Goal: Communication & Community: Participate in discussion

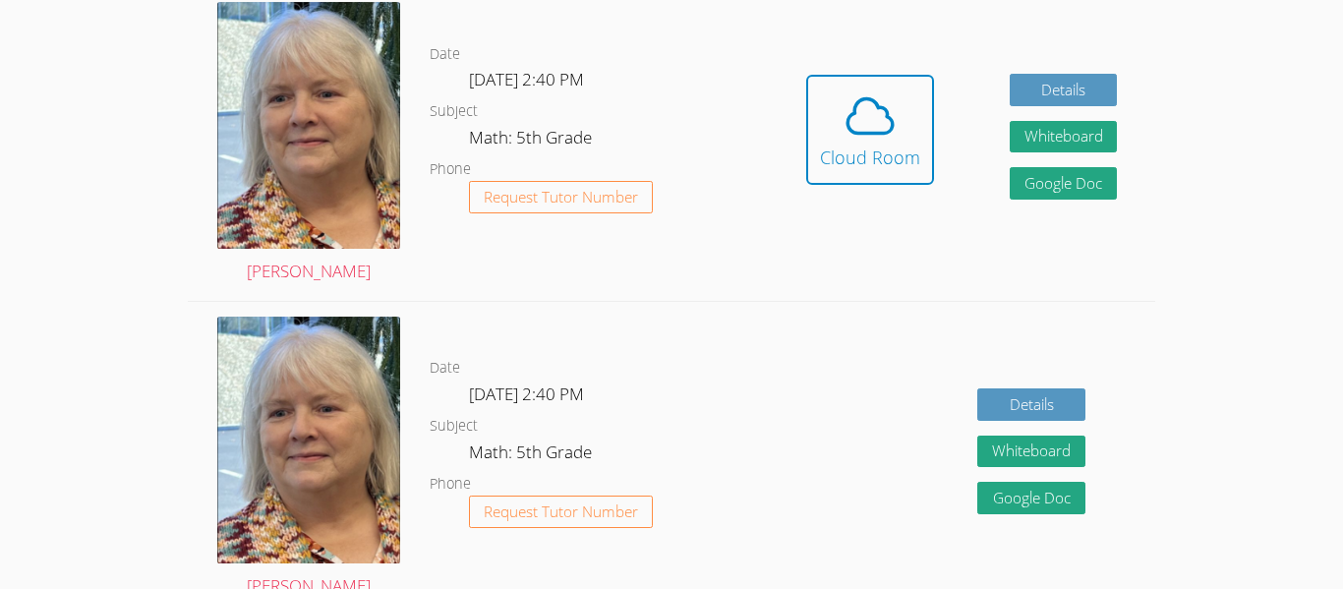
scroll to position [633, 0]
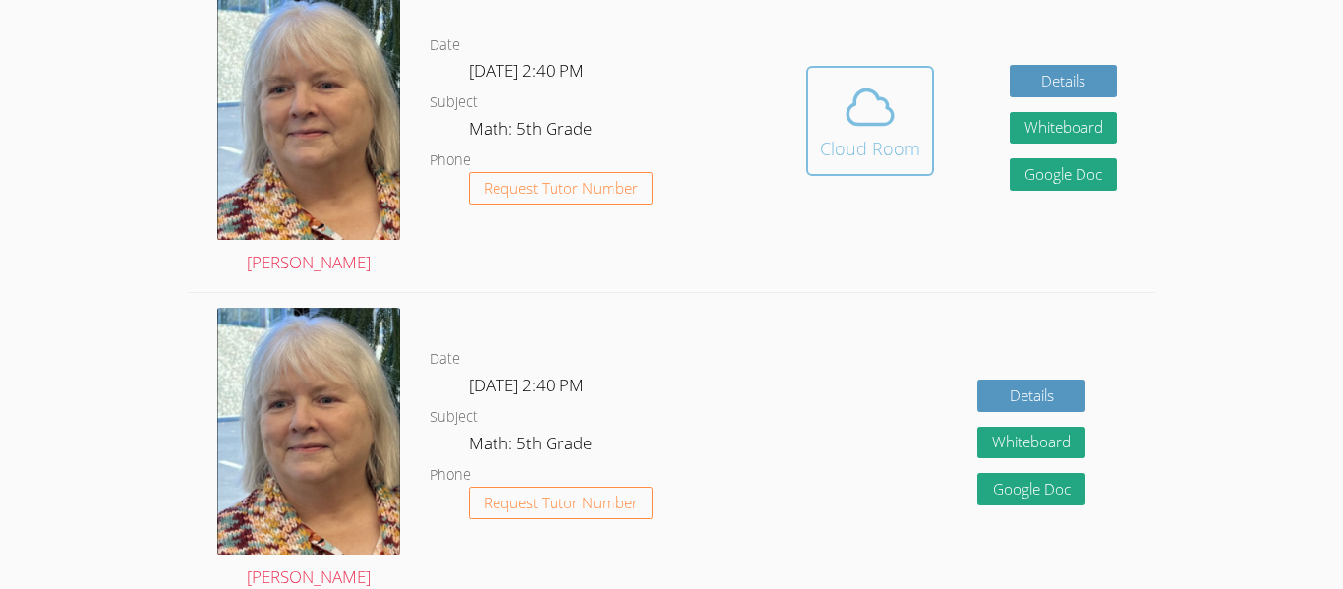
click at [828, 116] on span at bounding box center [870, 107] width 100 height 55
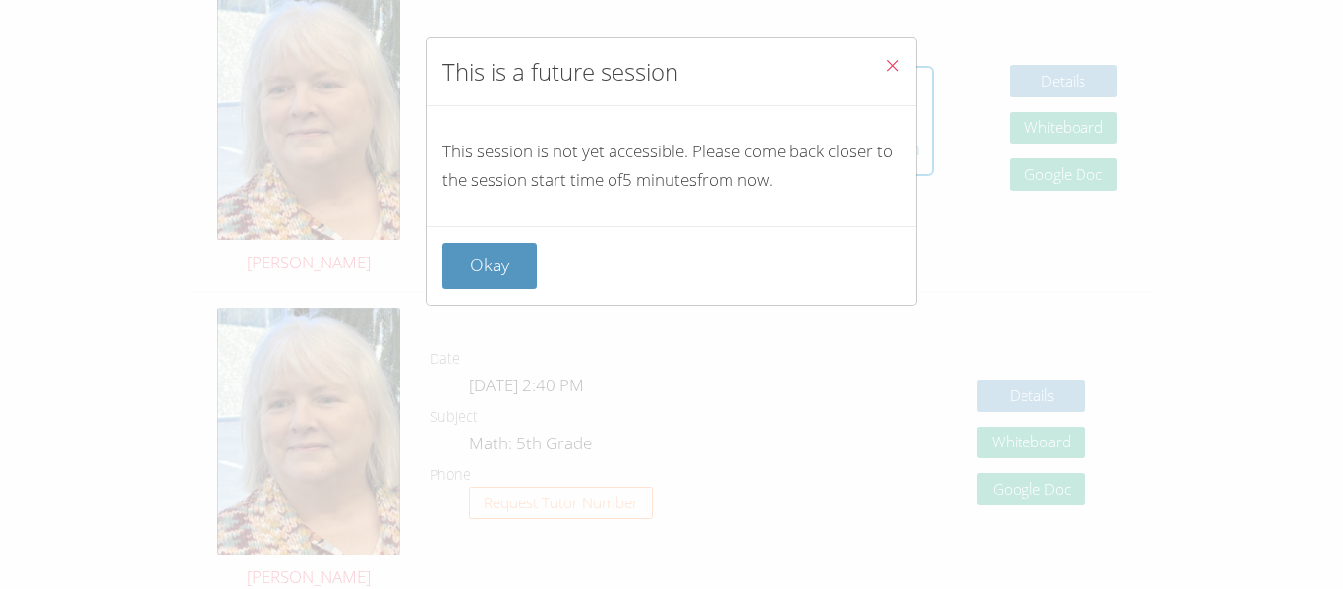
click at [896, 60] on icon "Close" at bounding box center [892, 65] width 17 height 17
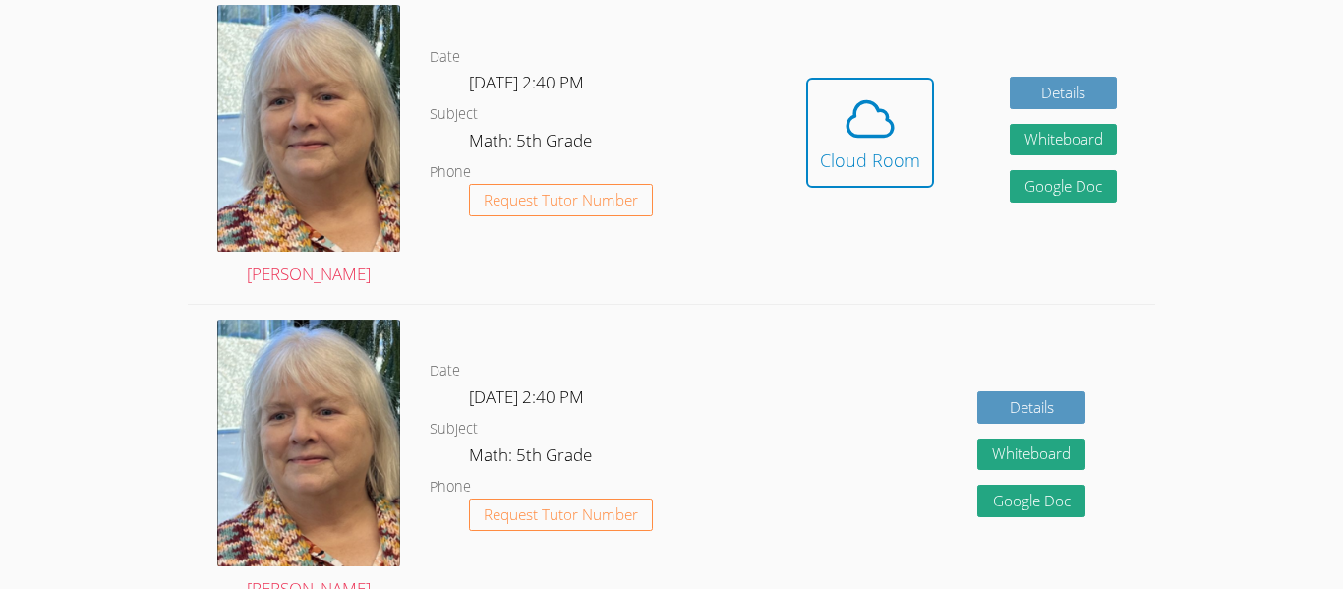
scroll to position [617, 0]
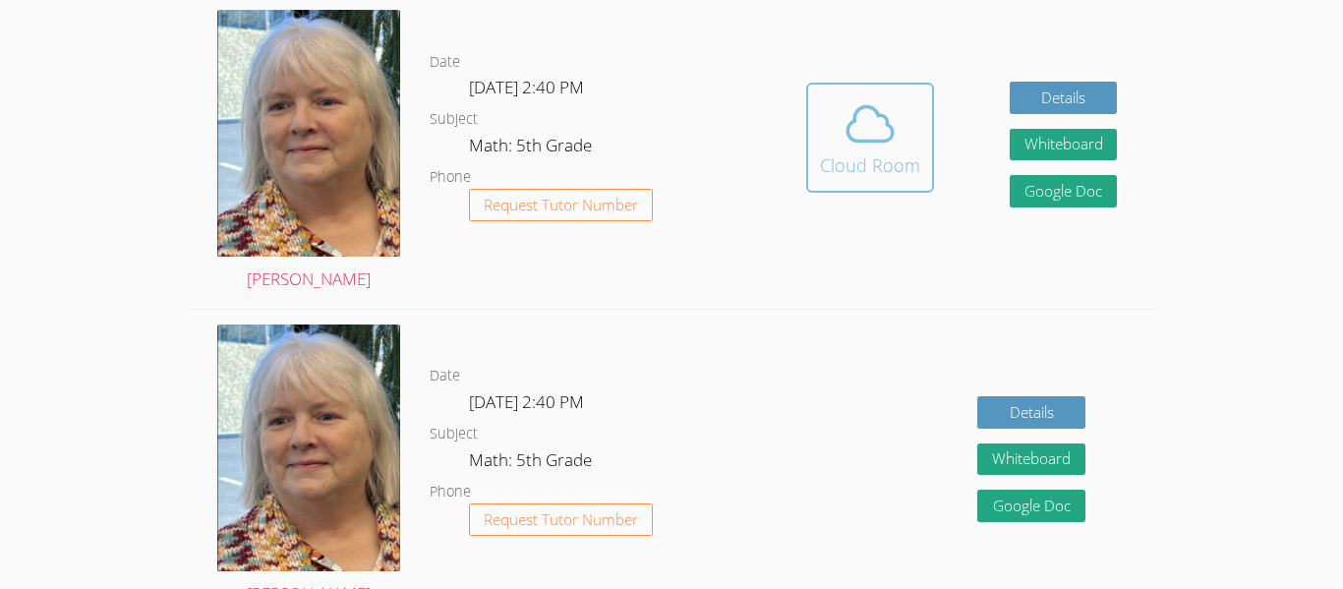
click at [866, 141] on icon at bounding box center [870, 123] width 45 height 34
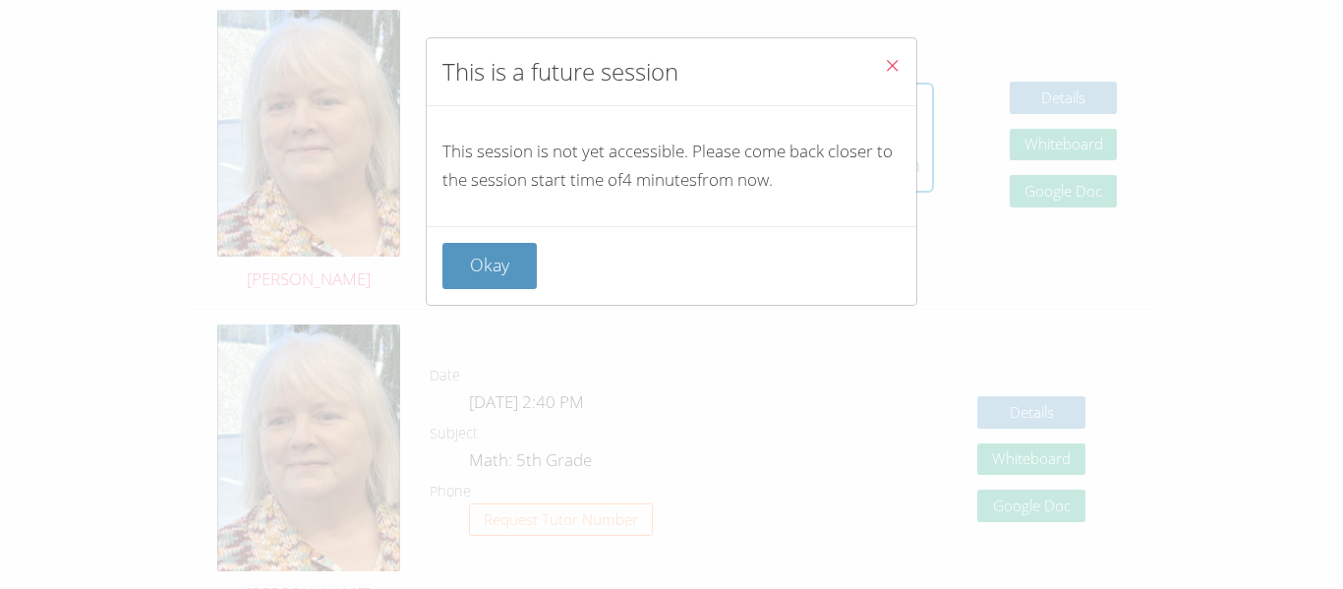
click at [903, 47] on button "Close" at bounding box center [892, 68] width 48 height 60
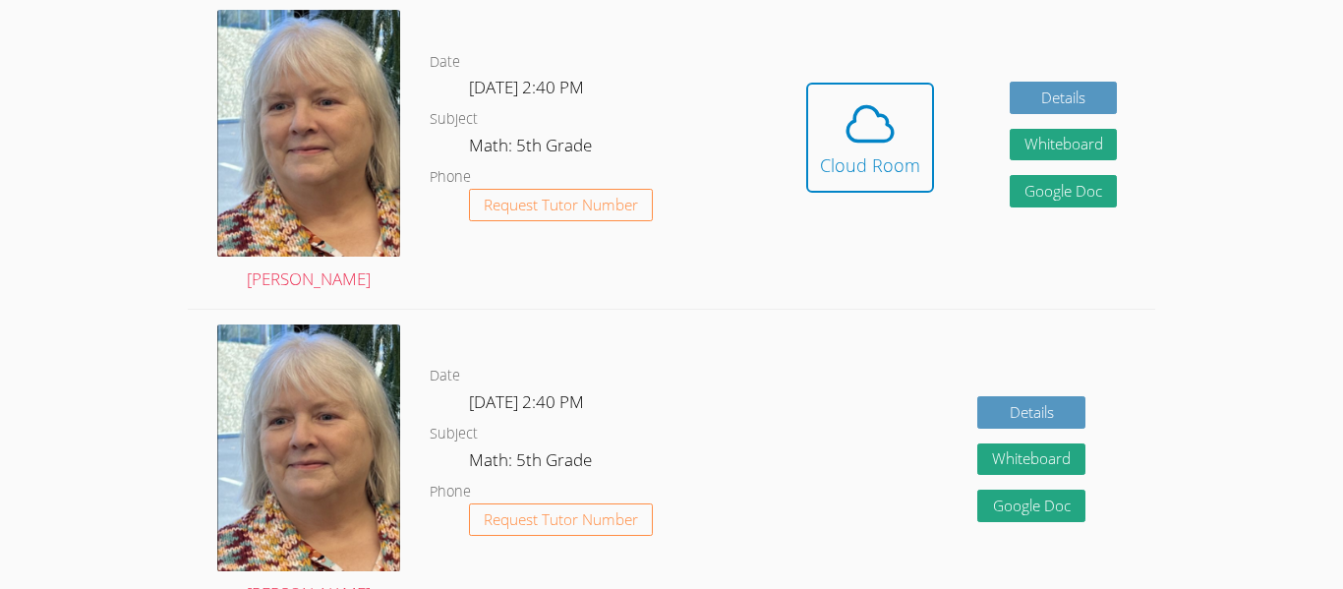
click at [903, 47] on div "Hidden Cloud Room Details Whiteboard Hidden Google Doc" at bounding box center [961, 152] width 386 height 314
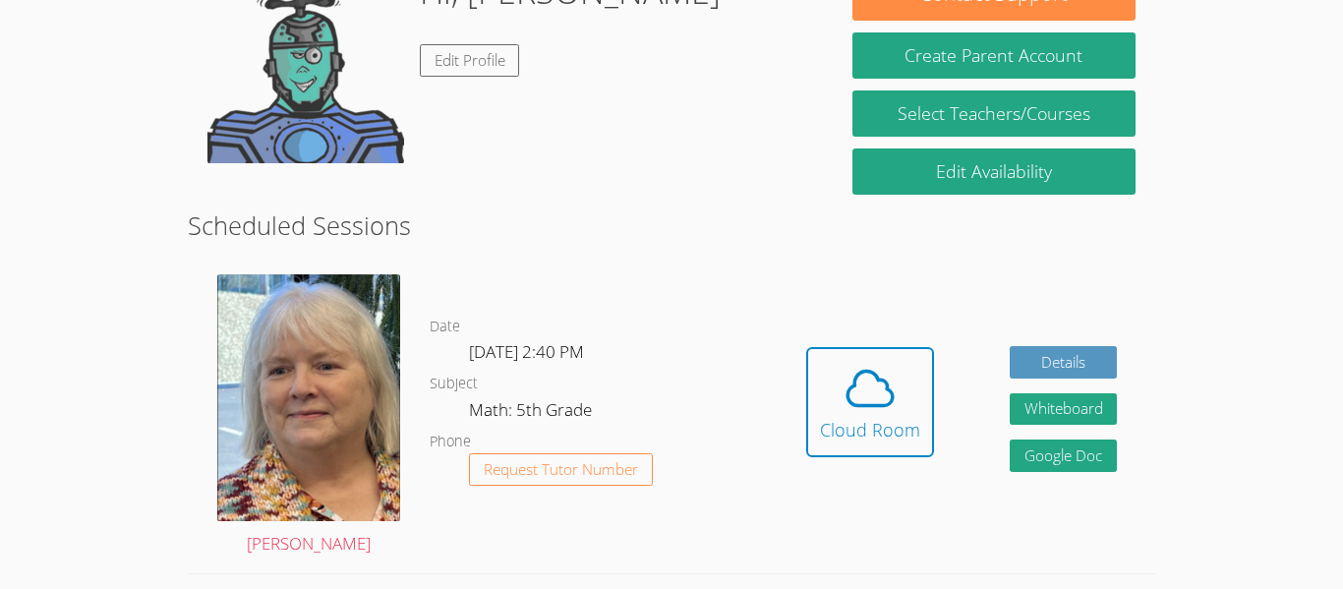
scroll to position [364, 0]
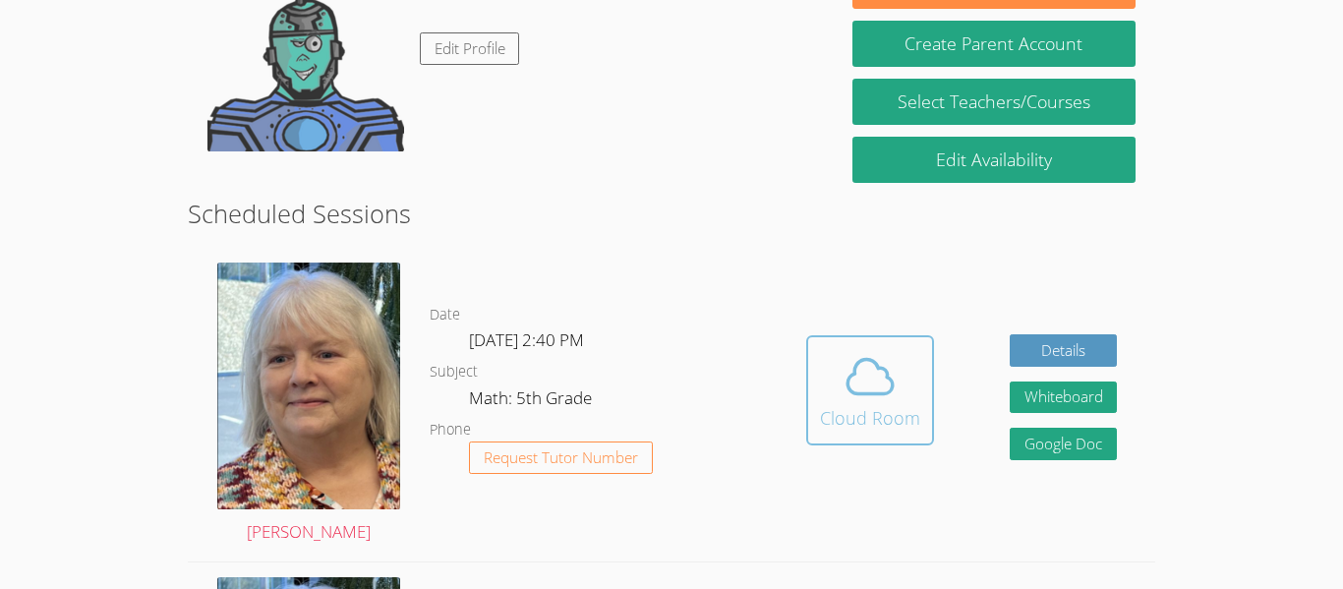
click at [855, 382] on icon at bounding box center [870, 376] width 55 height 55
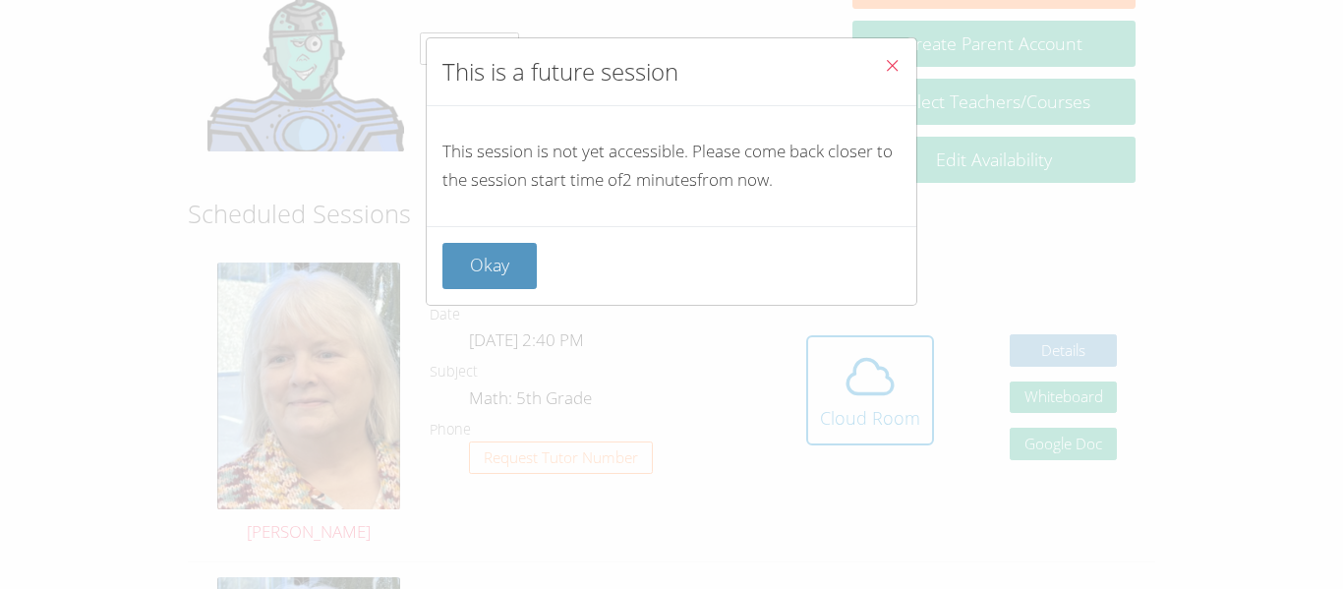
click at [897, 67] on icon "Close" at bounding box center [892, 65] width 17 height 17
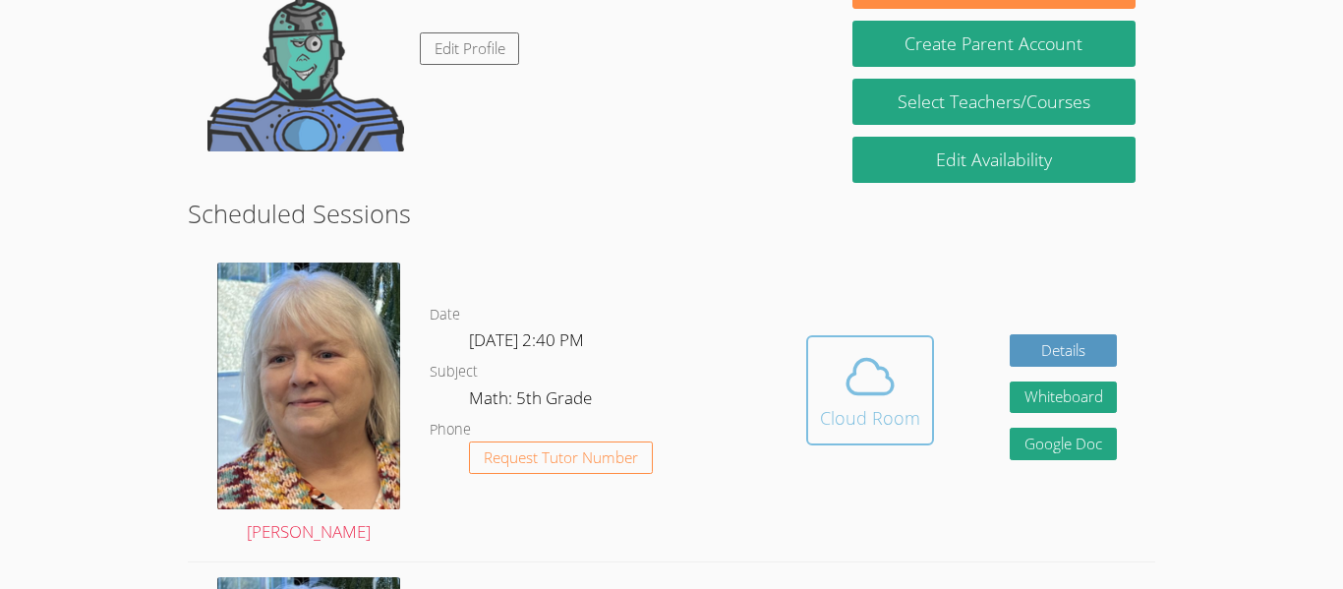
click at [840, 367] on span at bounding box center [870, 376] width 100 height 55
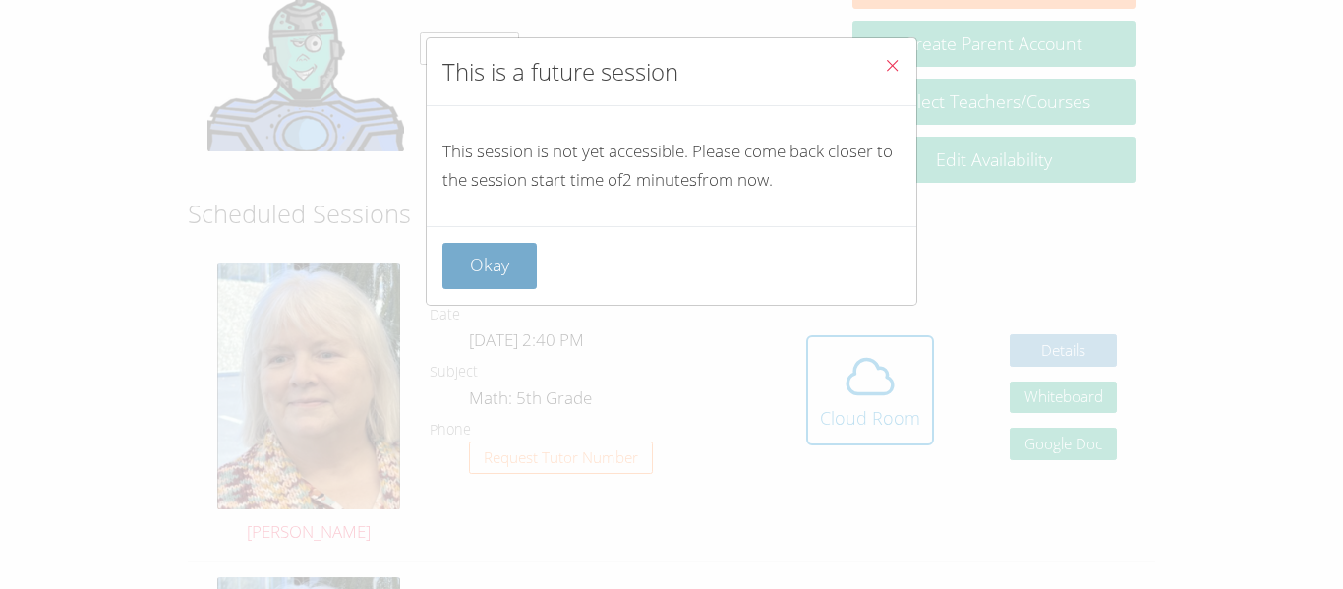
click at [461, 286] on button "Okay" at bounding box center [490, 266] width 94 height 46
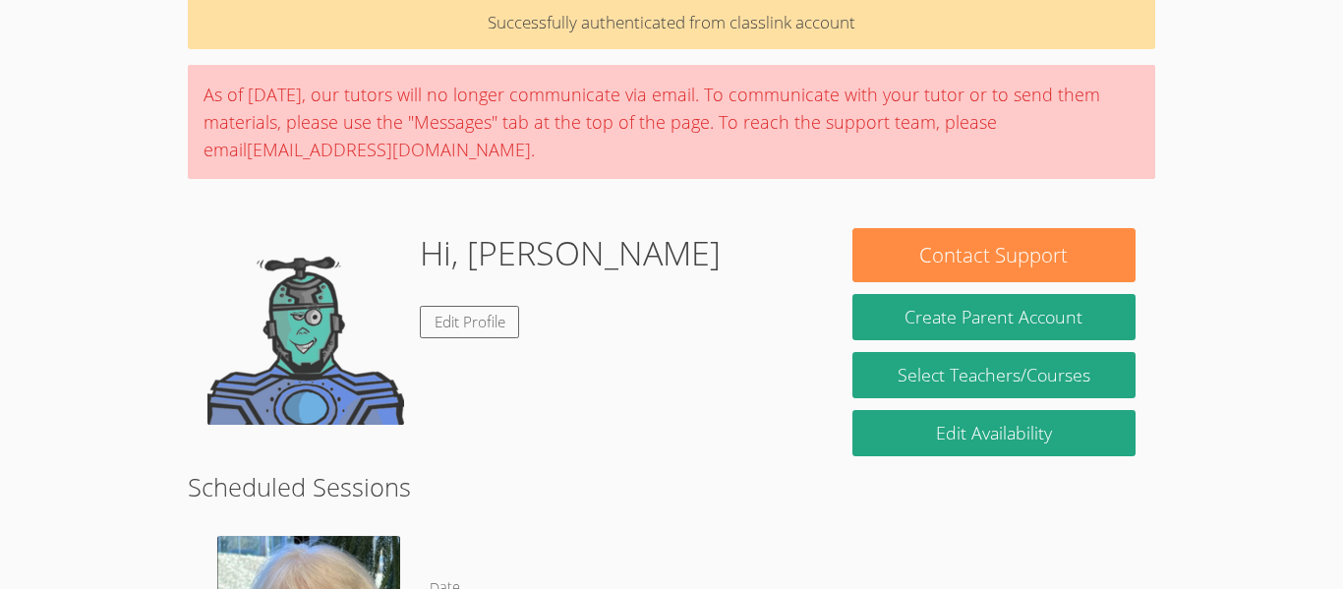
scroll to position [87, 0]
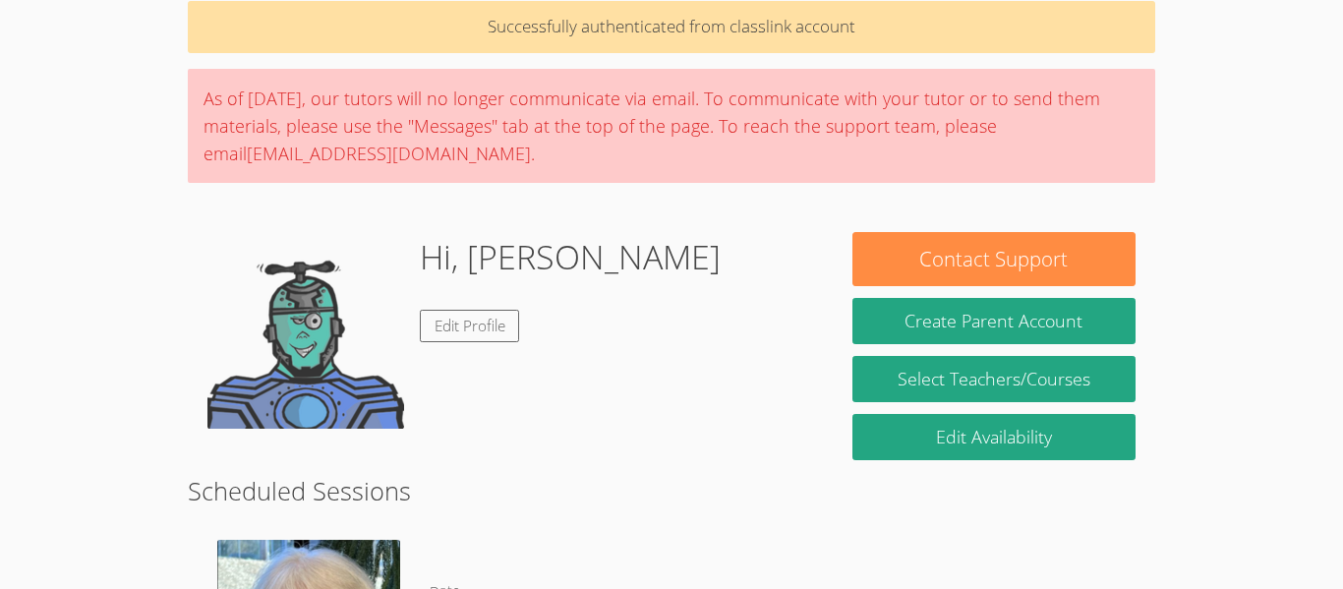
click at [774, 325] on div "Hi, GIANNA Edit Profile" at bounding box center [510, 330] width 606 height 197
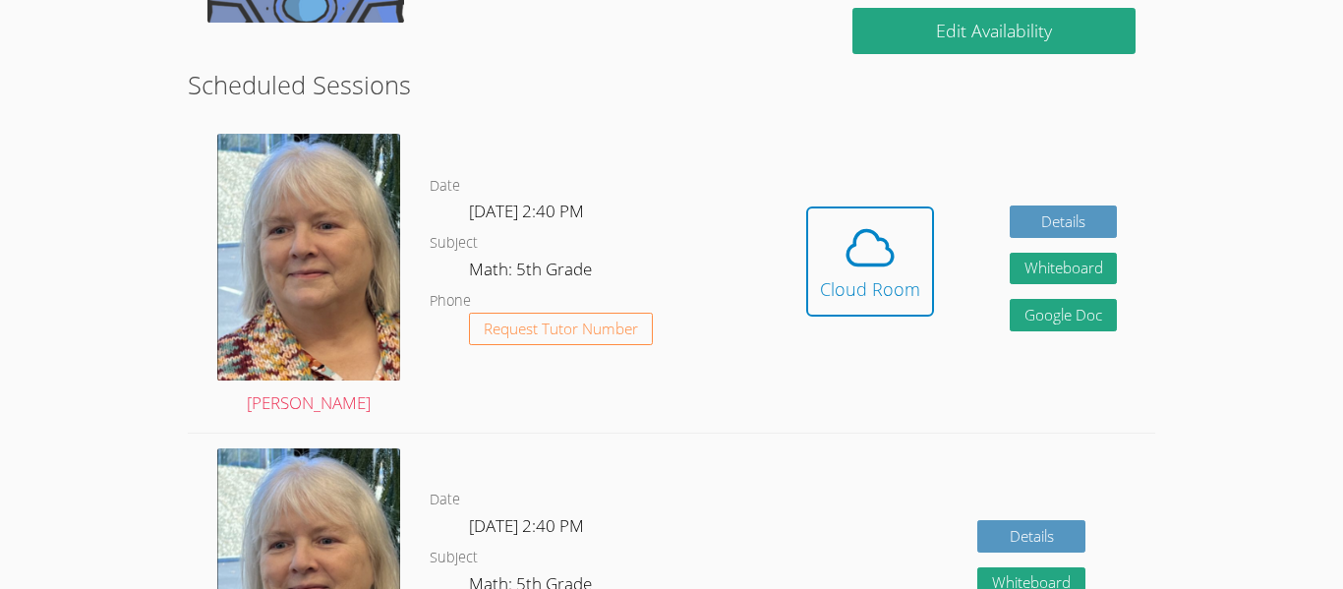
scroll to position [495, 0]
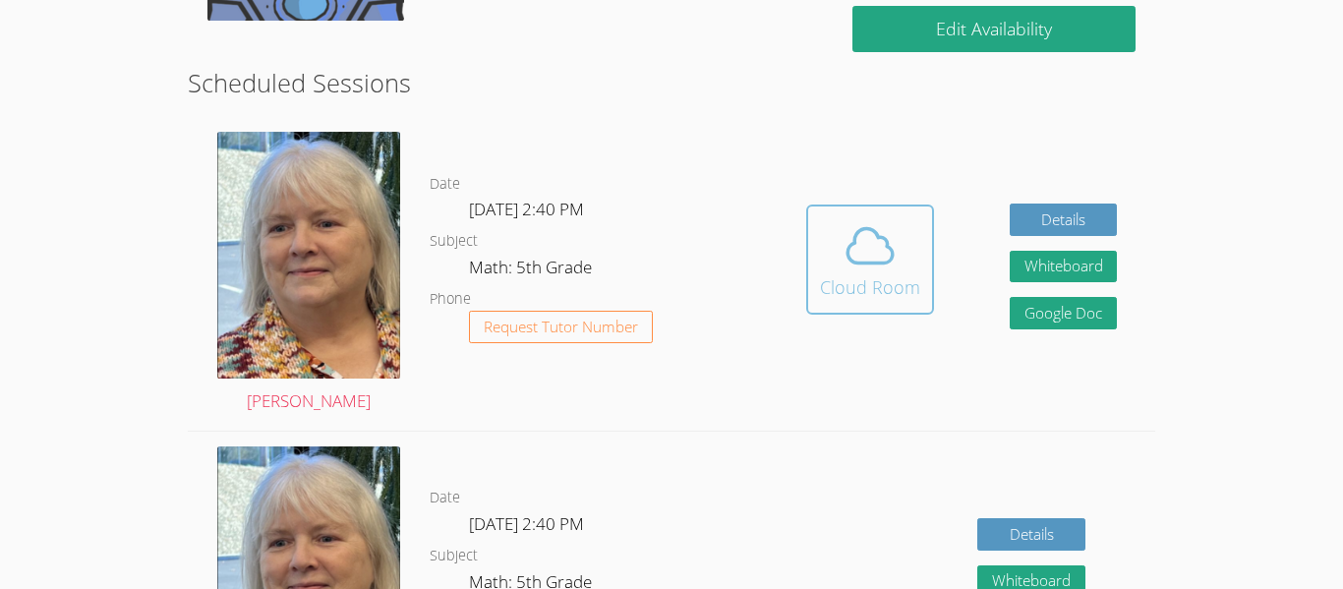
click at [871, 299] on div "Cloud Room" at bounding box center [870, 287] width 100 height 28
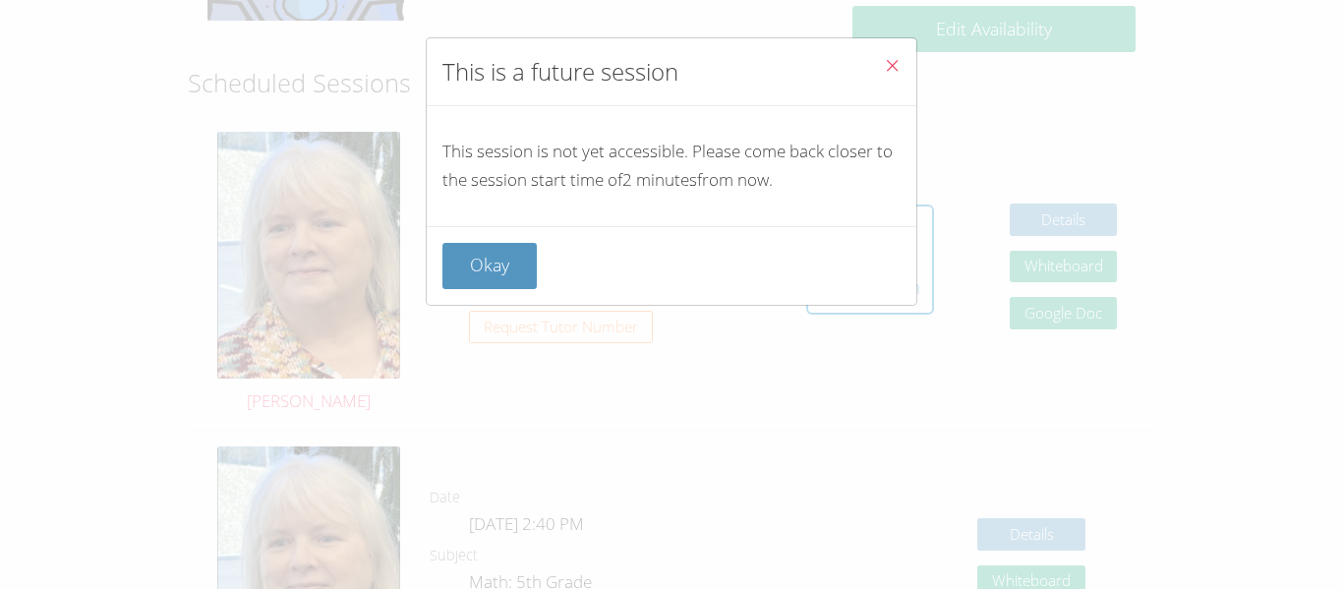
click at [891, 60] on icon "Close" at bounding box center [892, 65] width 17 height 17
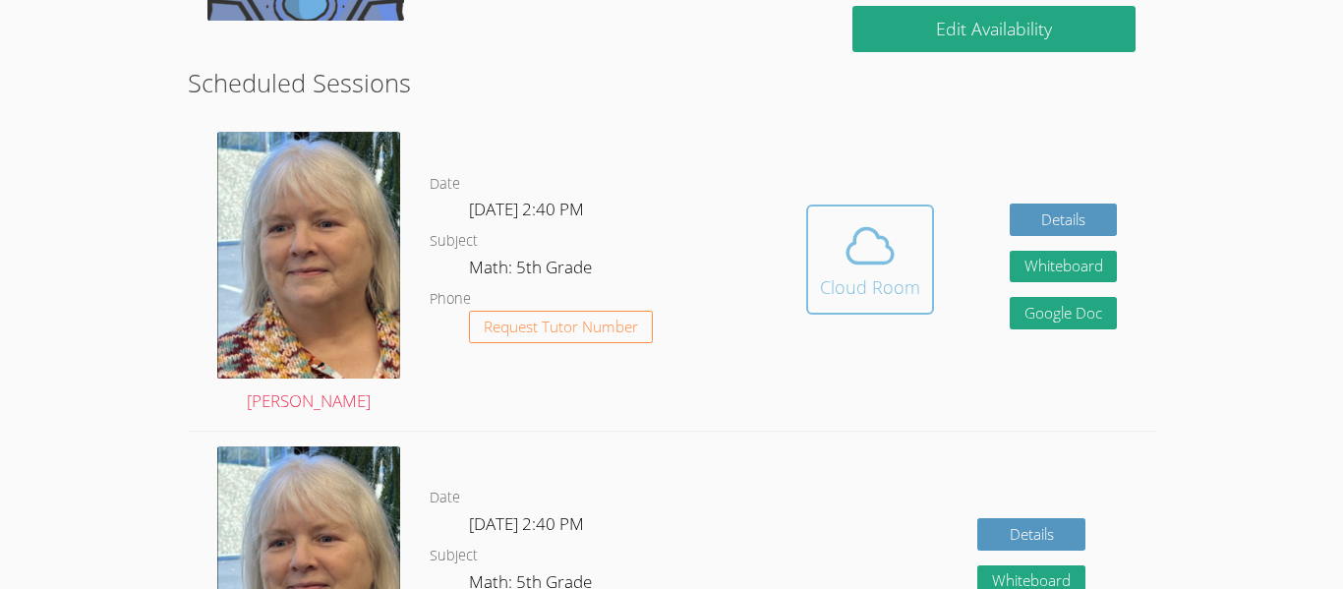
click at [817, 260] on button "Cloud Room" at bounding box center [870, 260] width 128 height 110
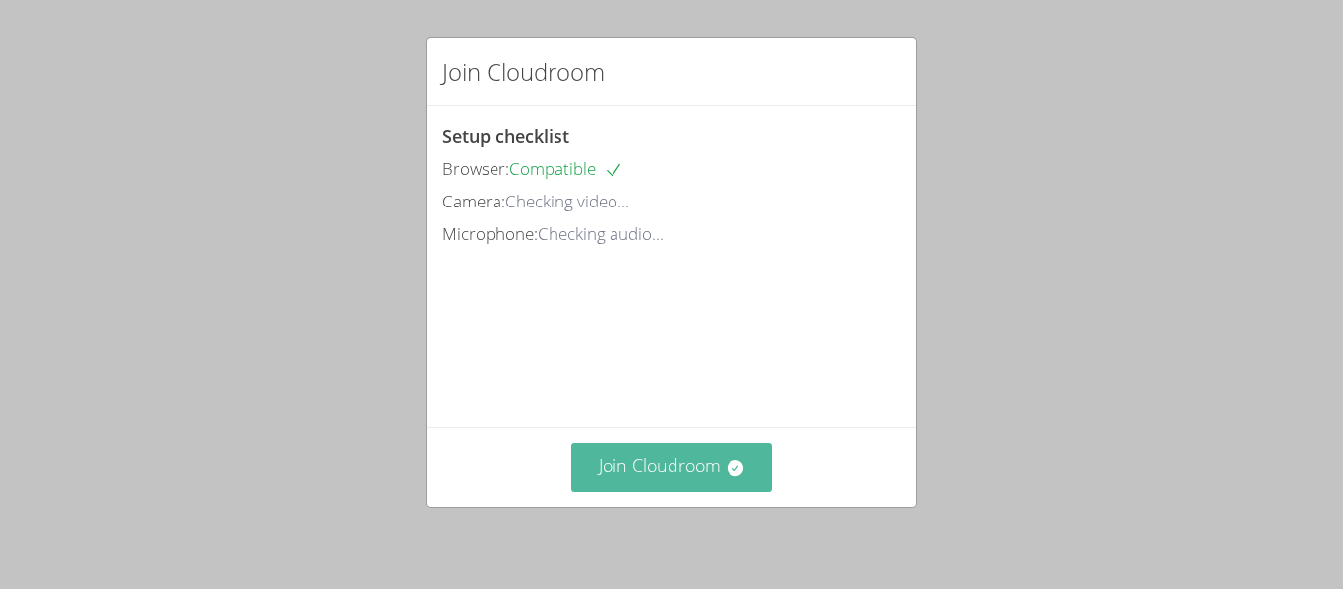
click at [606, 446] on button "Join Cloudroom" at bounding box center [672, 468] width 202 height 48
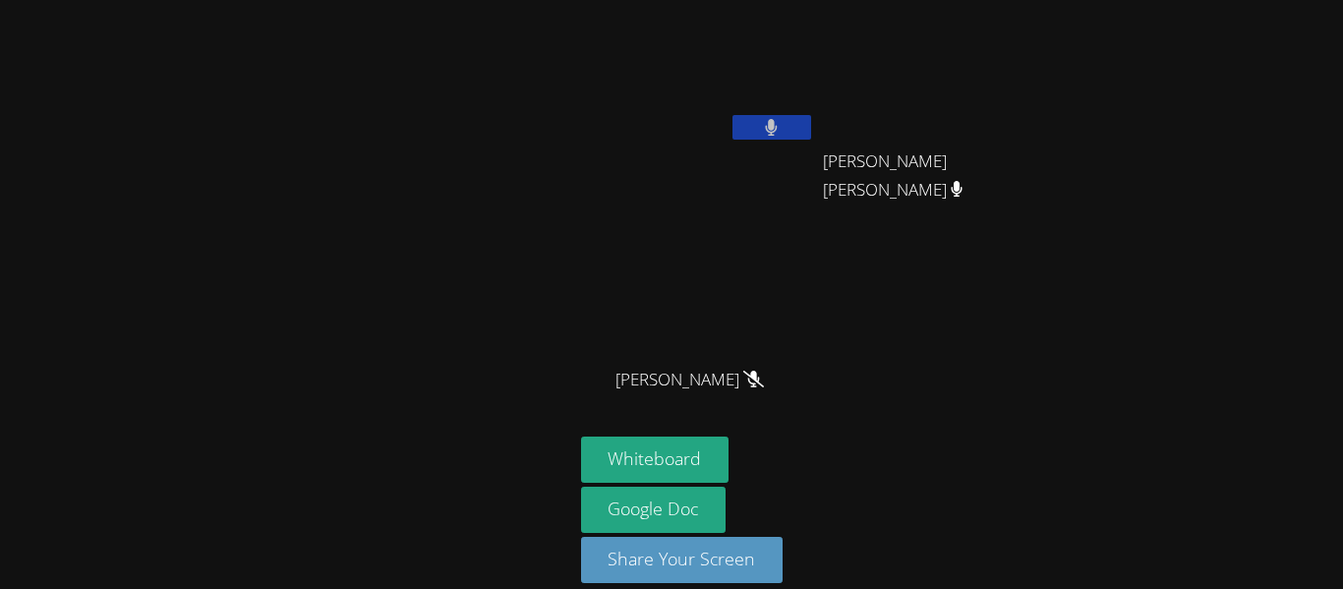
click at [747, 124] on button at bounding box center [772, 127] width 79 height 25
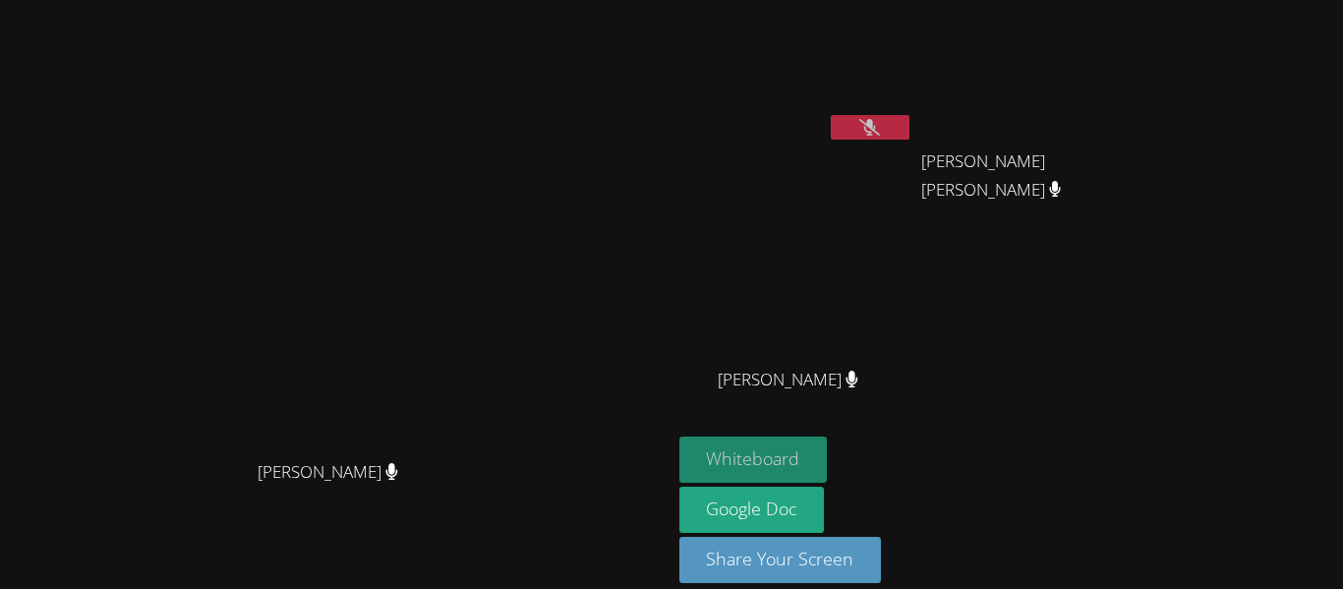
click at [828, 451] on button "Whiteboard" at bounding box center [754, 460] width 148 height 46
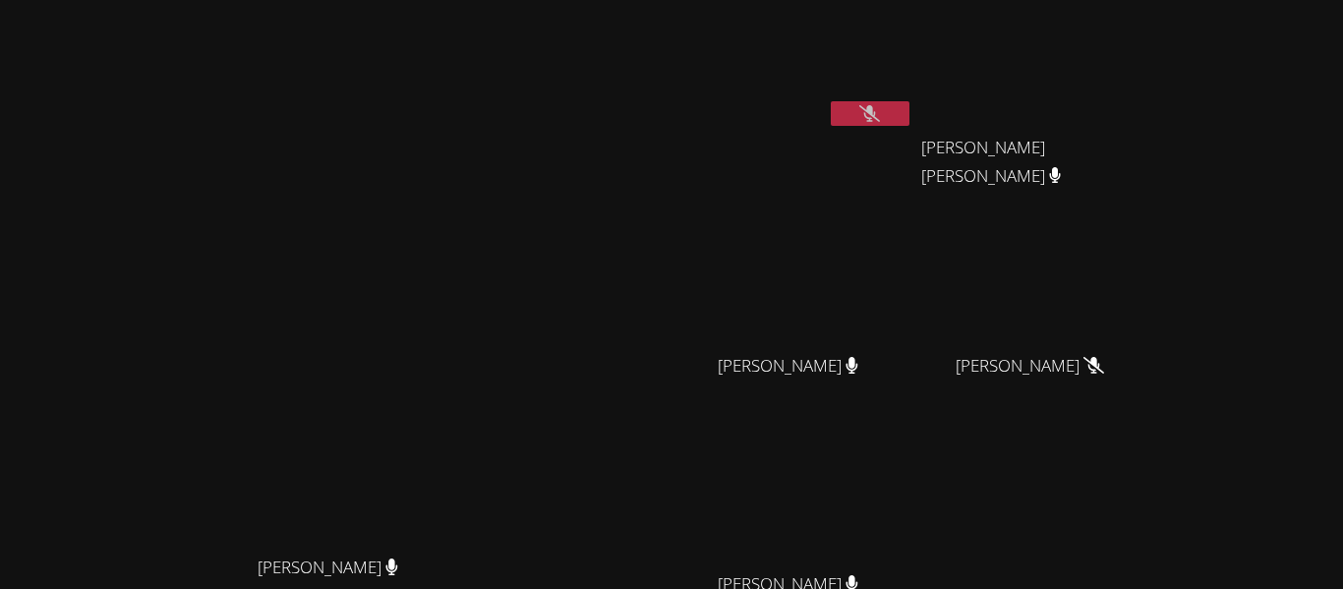
scroll to position [12, 0]
click at [880, 113] on icon at bounding box center [869, 115] width 21 height 17
click at [910, 116] on button at bounding box center [870, 115] width 79 height 25
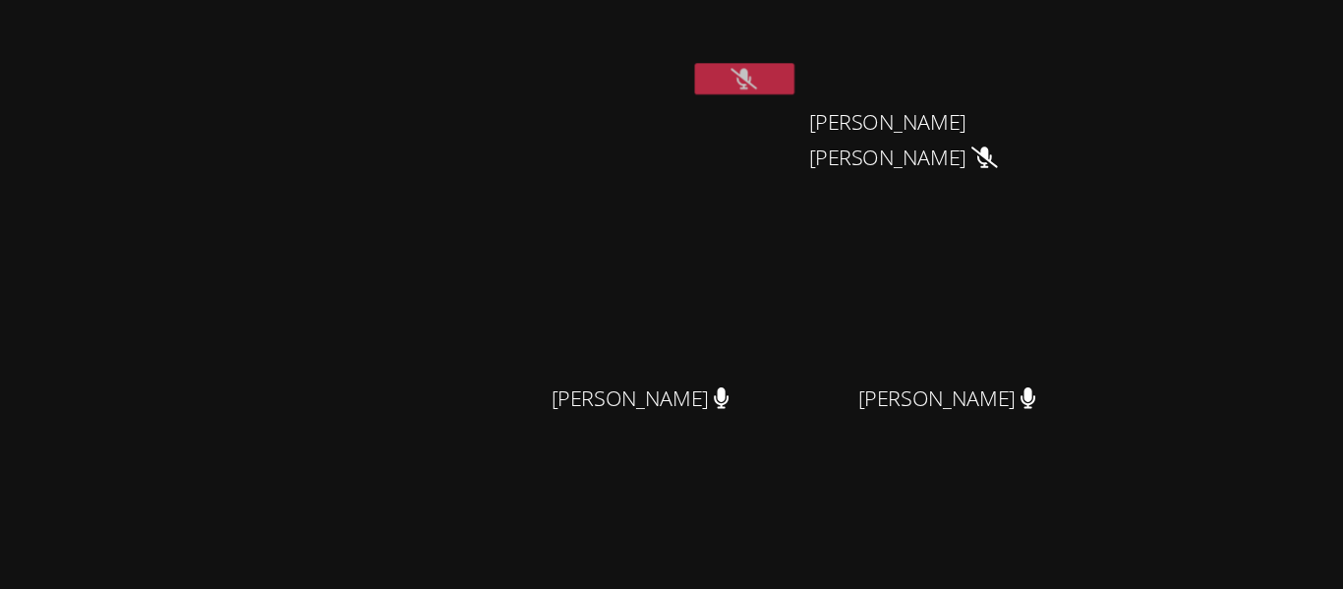
click at [1070, 175] on icon at bounding box center [1059, 177] width 21 height 17
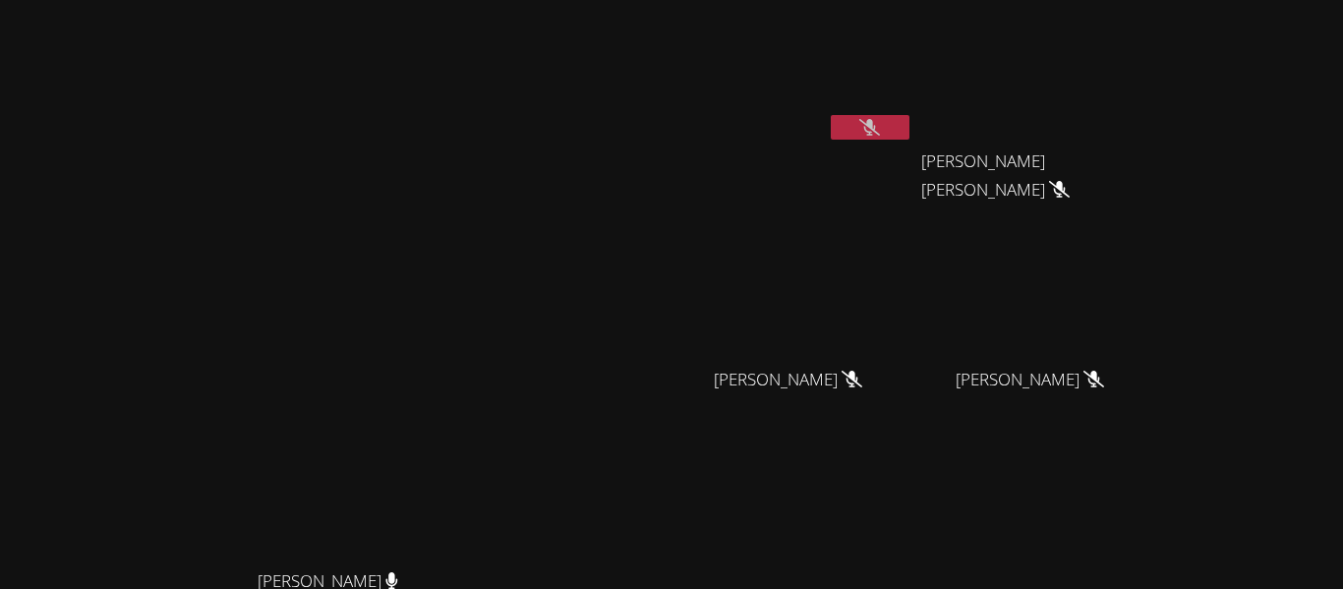
click at [880, 131] on icon at bounding box center [869, 127] width 21 height 17
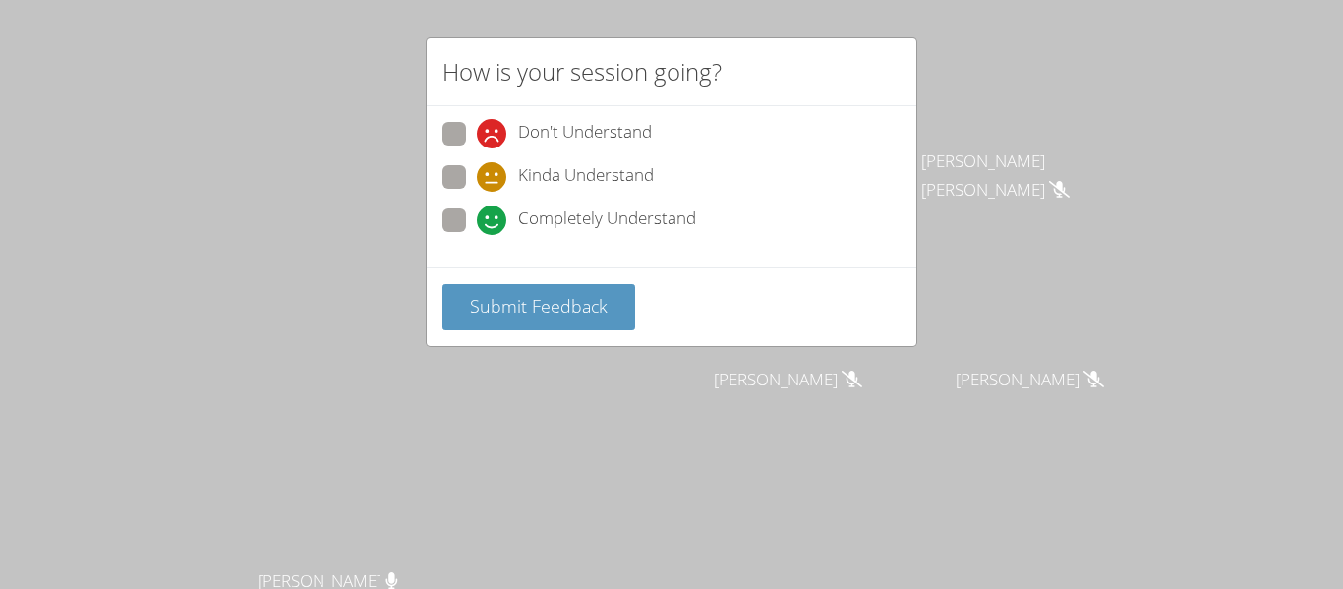
click at [477, 235] on span at bounding box center [477, 235] width 0 height 0
click at [477, 223] on input "Completely Understand" at bounding box center [485, 216] width 17 height 17
radio input "true"
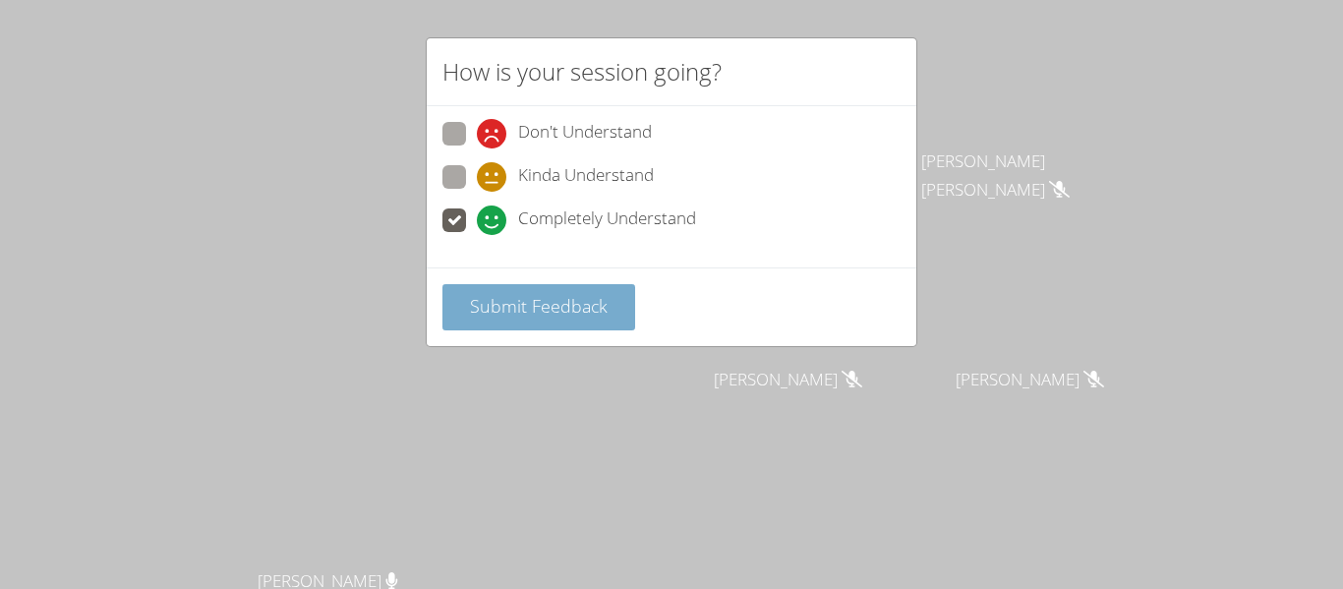
click at [495, 308] on span "Submit Feedback" at bounding box center [539, 306] width 138 height 24
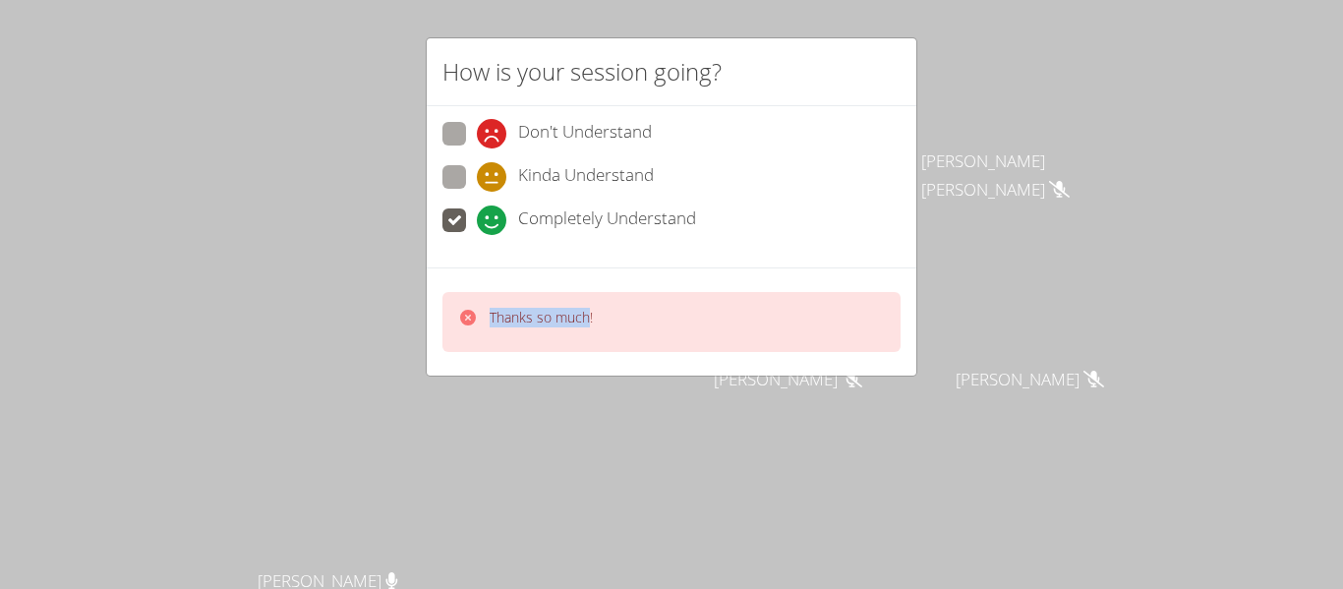
drag, startPoint x: 457, startPoint y: 316, endPoint x: 587, endPoint y: 323, distance: 130.0
click at [587, 323] on div "Thanks so much!" at bounding box center [525, 322] width 135 height 29
click at [590, 325] on p "Thanks so much!" at bounding box center [541, 318] width 103 height 20
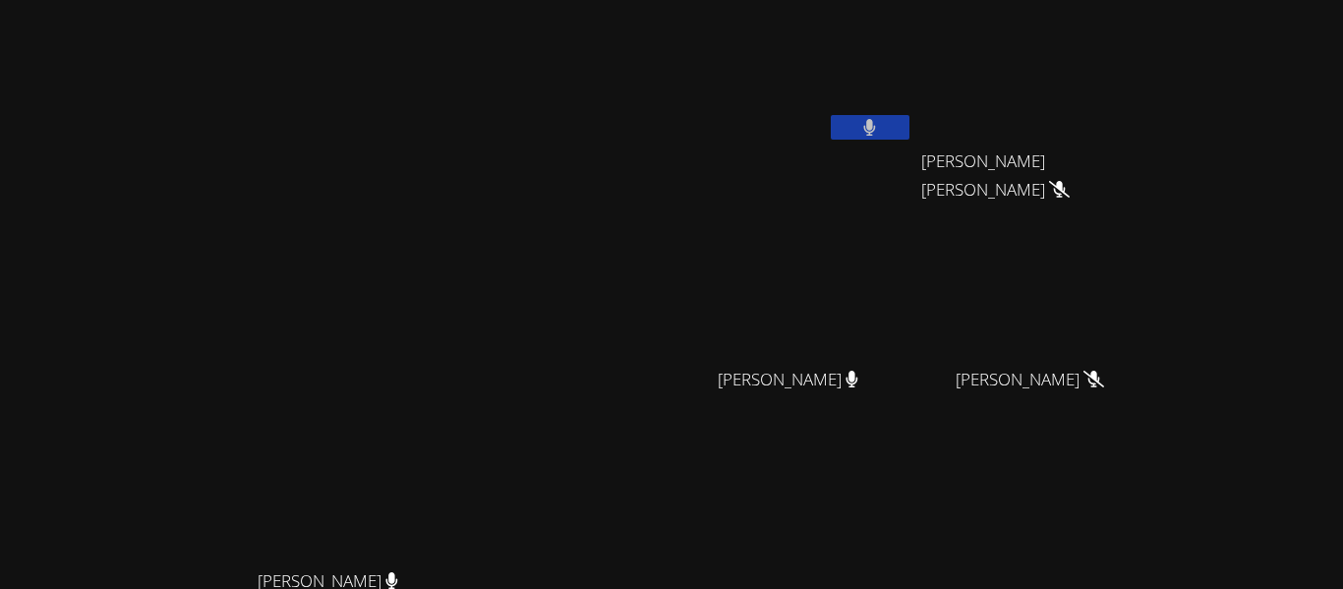
click at [910, 130] on button at bounding box center [870, 127] width 79 height 25
click at [910, 121] on button at bounding box center [870, 127] width 79 height 25
click at [910, 126] on button at bounding box center [870, 127] width 79 height 25
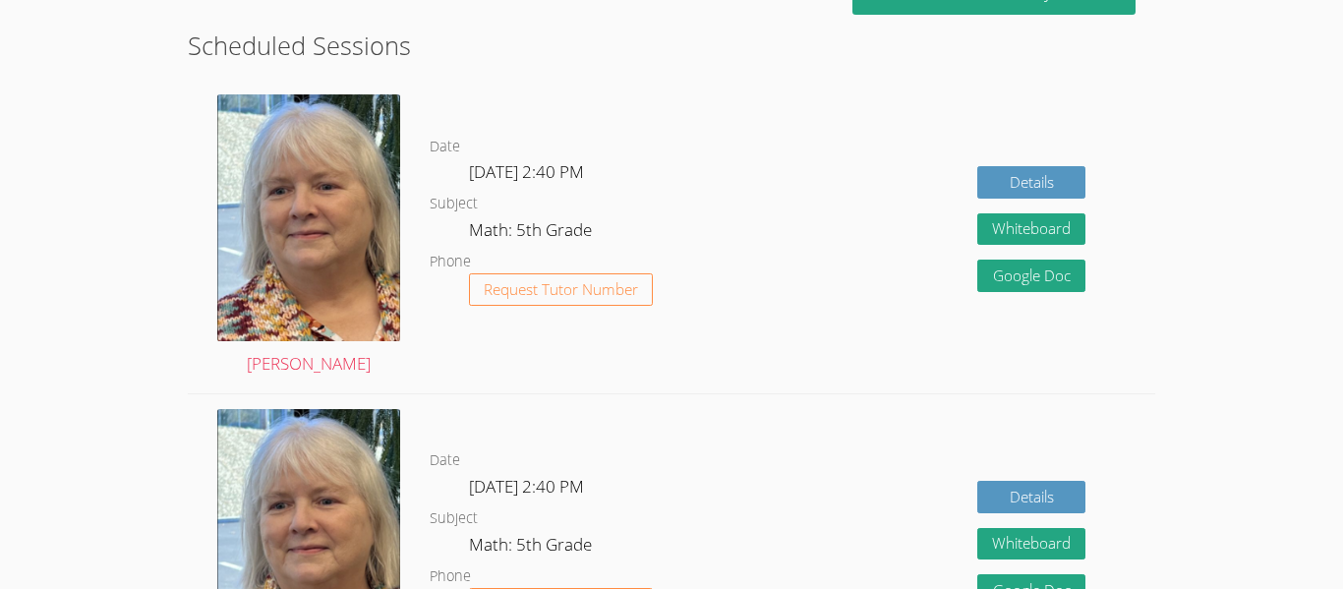
scroll to position [540, 0]
